Goal: Transaction & Acquisition: Register for event/course

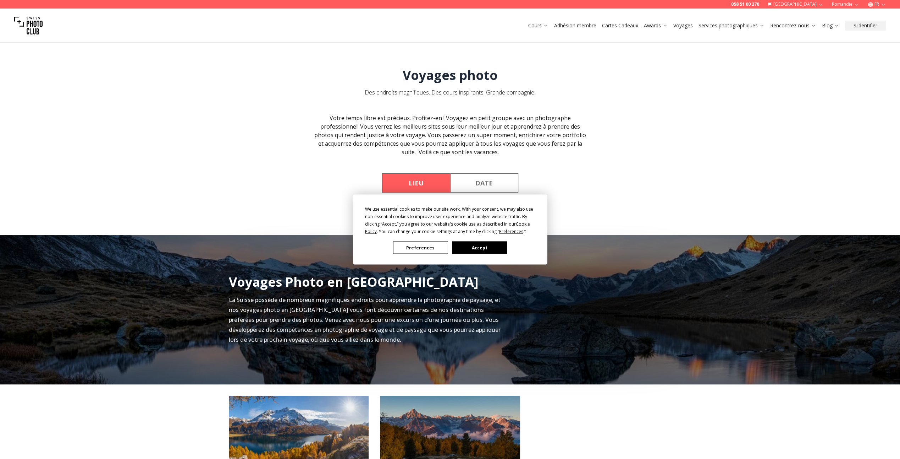
click at [483, 246] on button "Accept" at bounding box center [479, 247] width 55 height 12
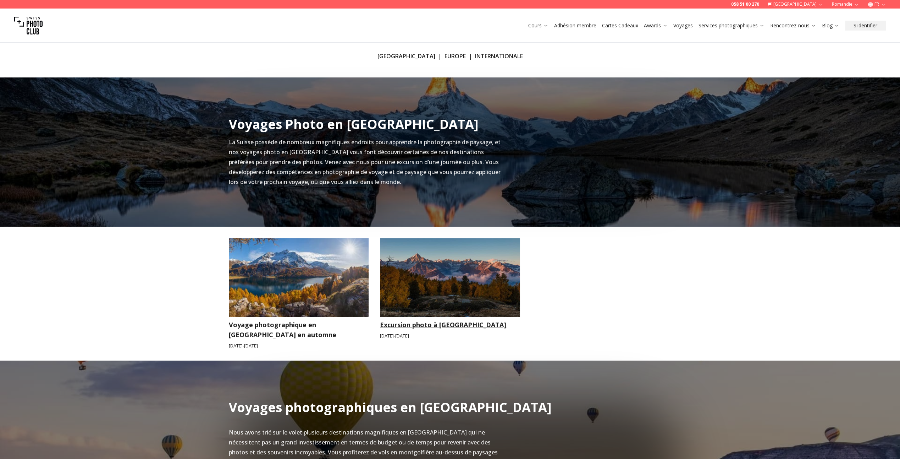
scroll to position [248, 0]
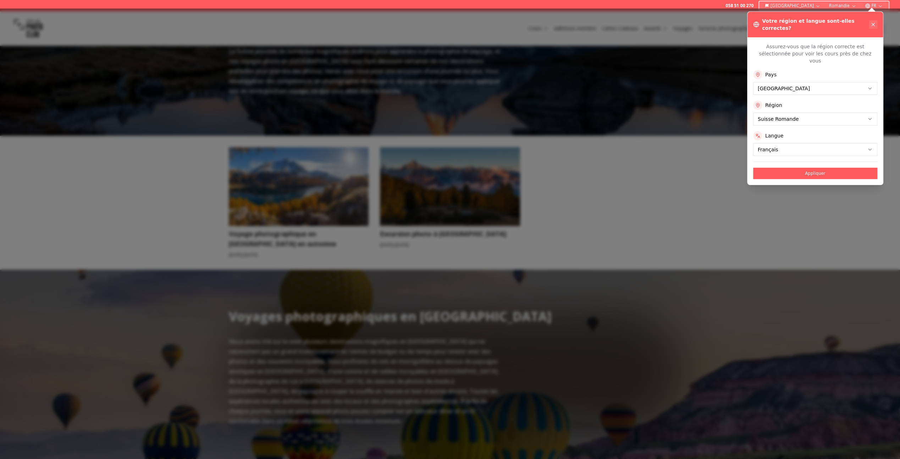
click at [875, 22] on icon at bounding box center [874, 25] width 6 height 6
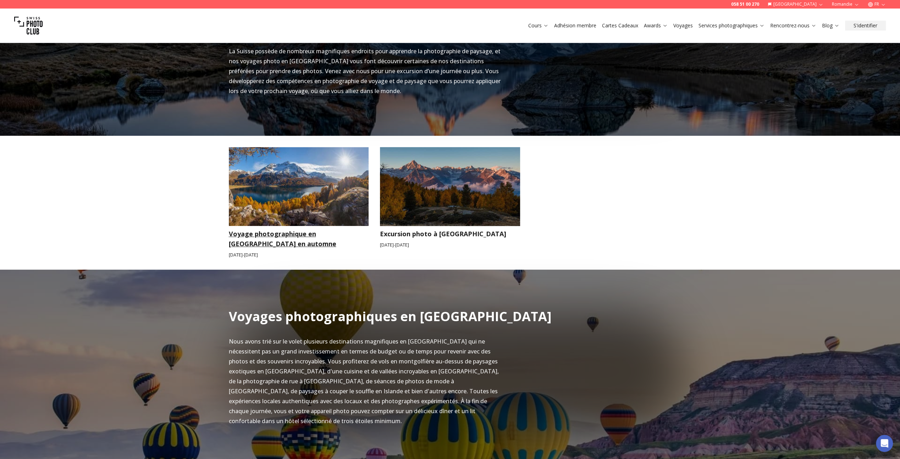
click at [250, 200] on img at bounding box center [299, 186] width 140 height 79
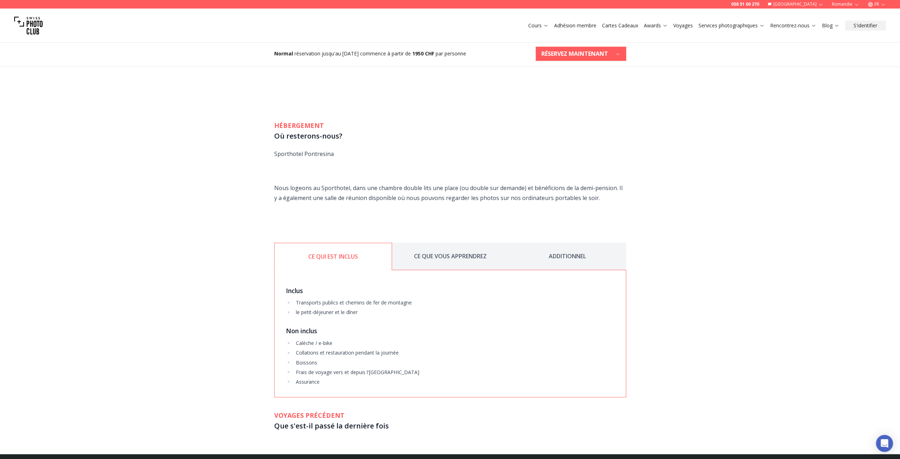
scroll to position [994, 0]
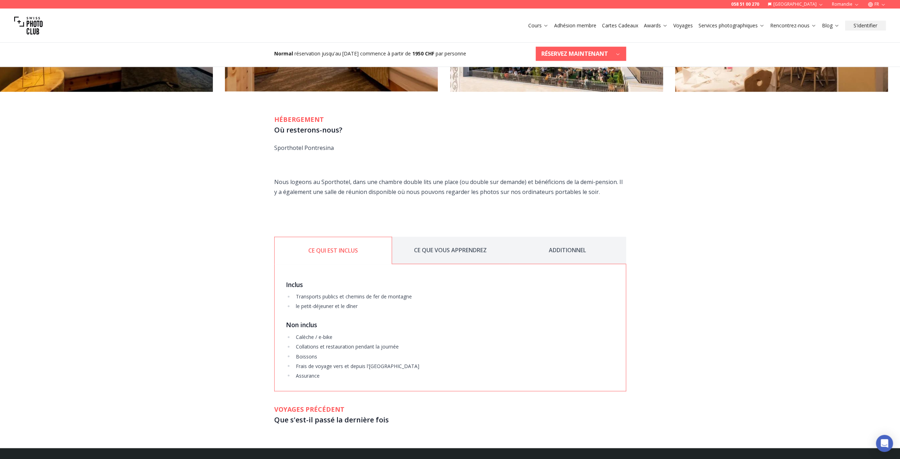
click at [444, 252] on button "CE QUE VOUS APPRENDREZ" at bounding box center [450, 249] width 117 height 27
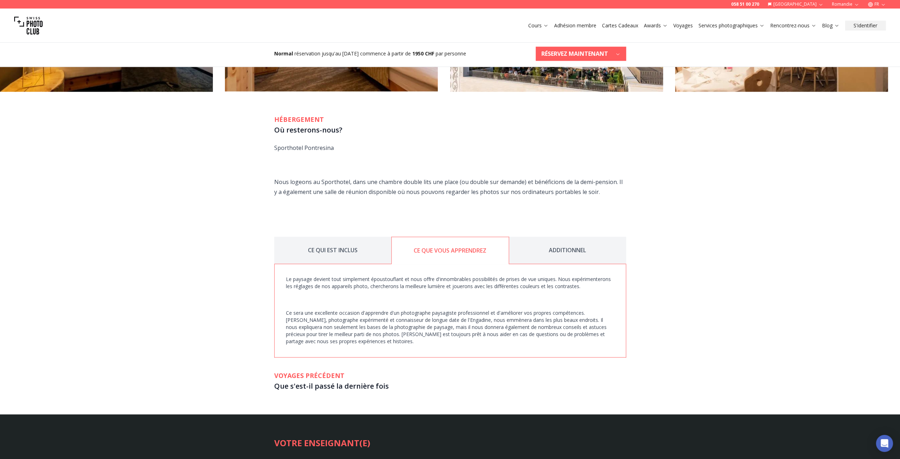
click at [565, 253] on button "ADDITIONNEL" at bounding box center [567, 249] width 117 height 27
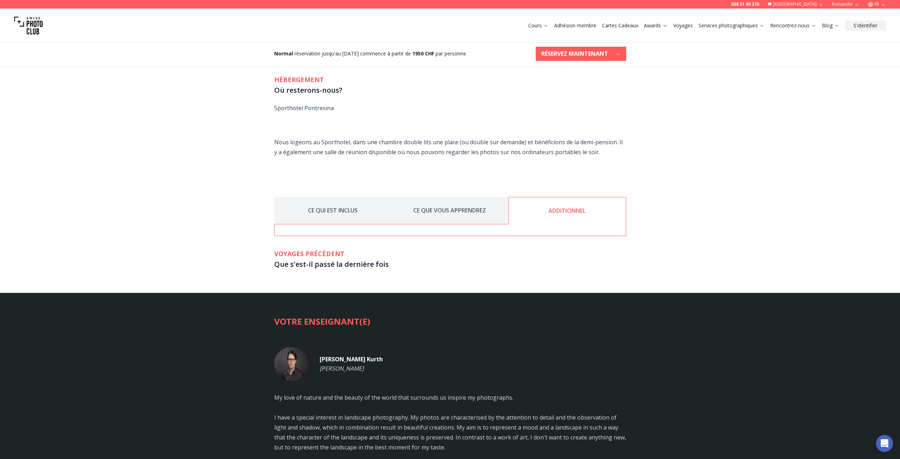
scroll to position [1207, 0]
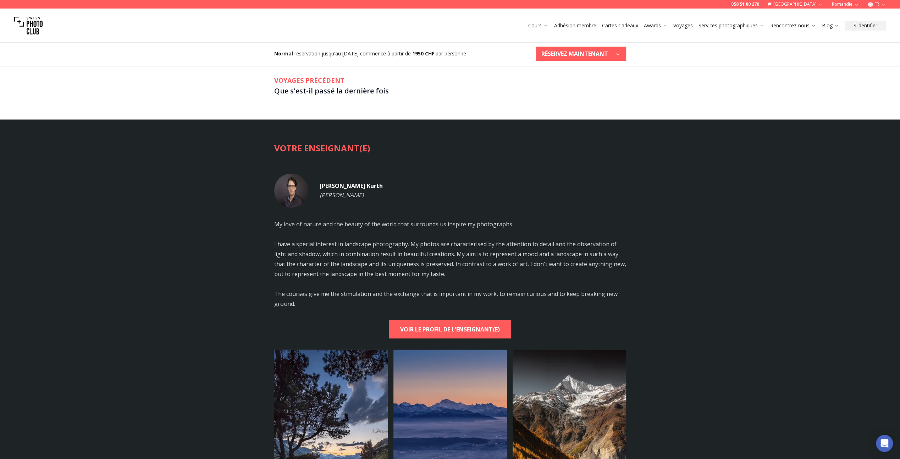
click at [340, 186] on h4 "[PERSON_NAME]" at bounding box center [351, 185] width 63 height 9
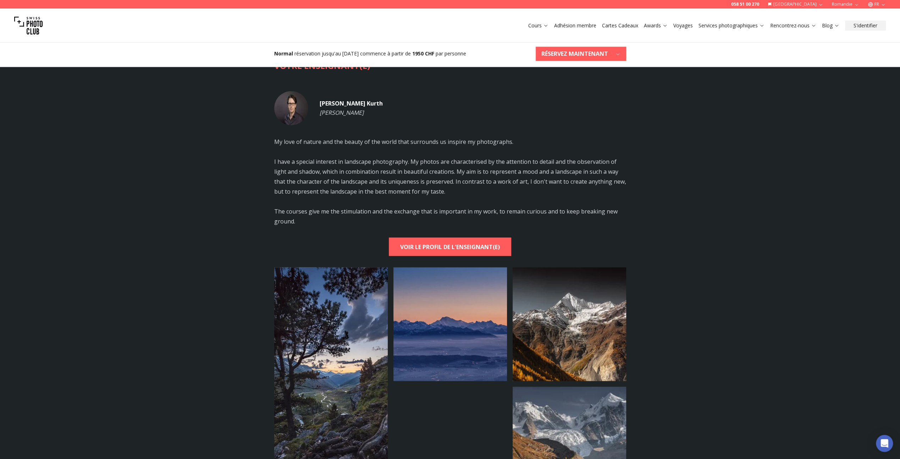
scroll to position [1384, 0]
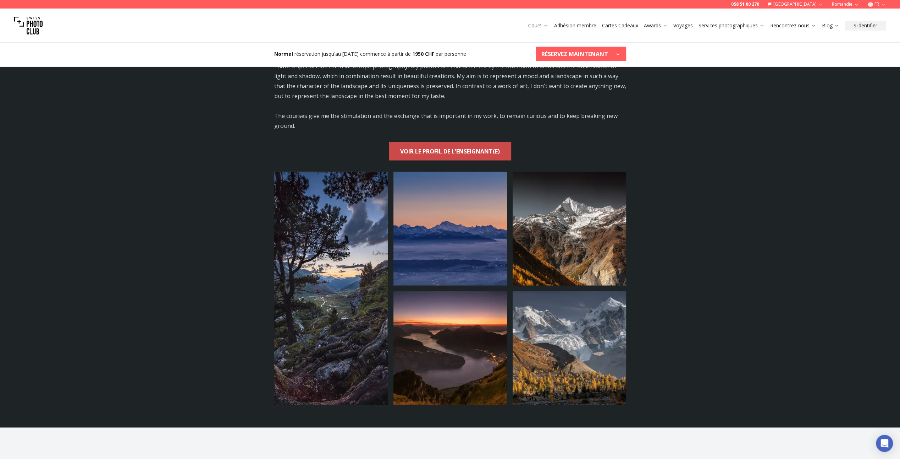
click at [450, 149] on b "VOIR LE PROFIL DE L'ENSEIGNANT(E)" at bounding box center [450, 151] width 100 height 10
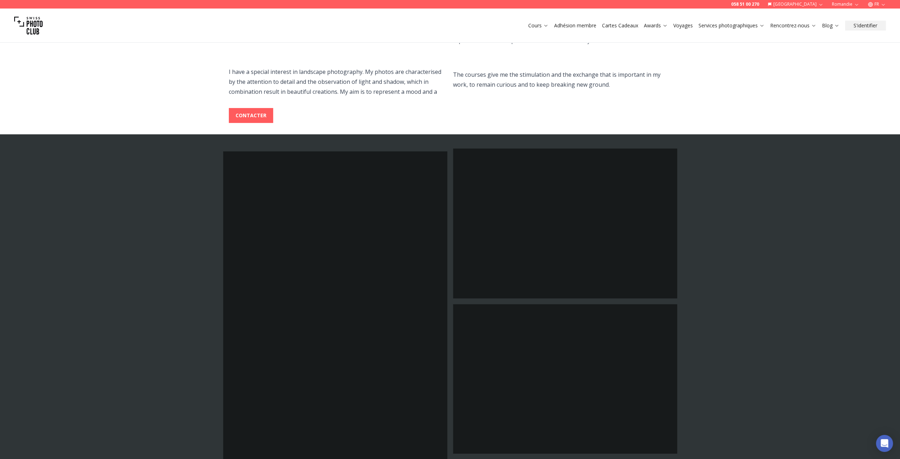
scroll to position [355, 0]
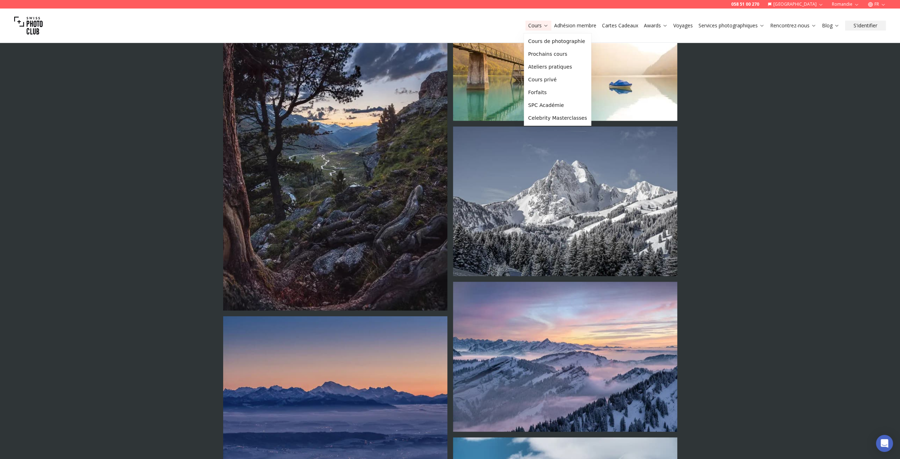
click at [539, 28] on link "Cours" at bounding box center [538, 25] width 20 height 7
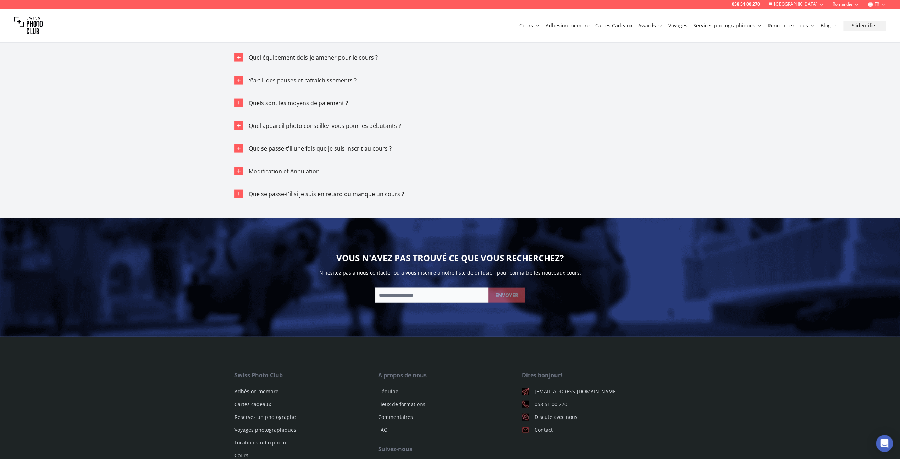
scroll to position [4165, 0]
